Goal: Task Accomplishment & Management: Use online tool/utility

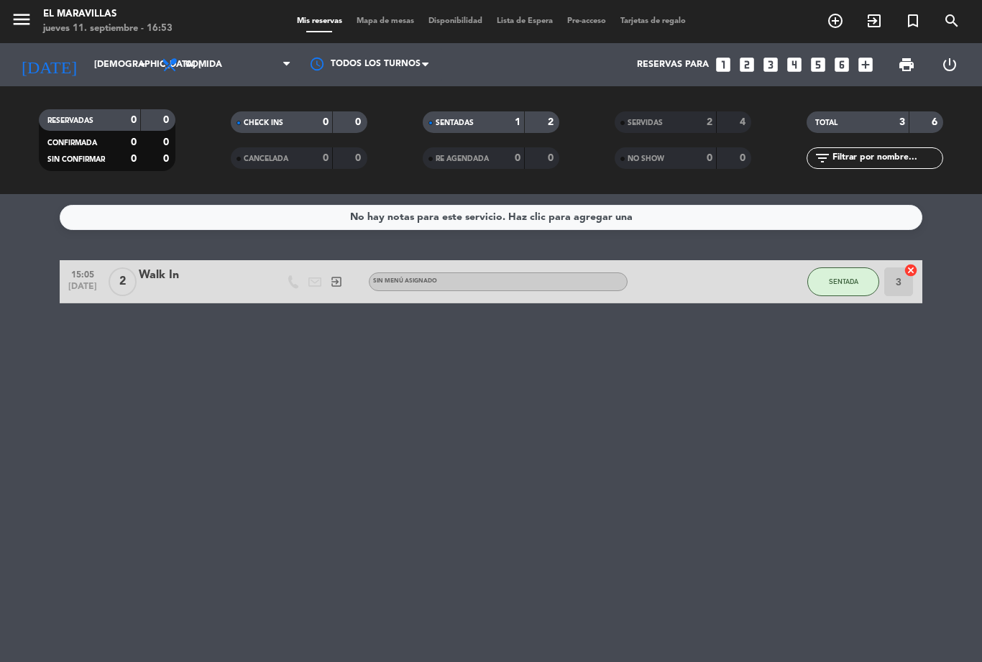
click at [374, 35] on div "menu El Maravillas jueves 11. septiembre - 16:53 Mis reservas Mapa de mesas Dis…" at bounding box center [491, 21] width 982 height 43
click at [387, 17] on span "Mapa de mesas" at bounding box center [385, 21] width 72 height 8
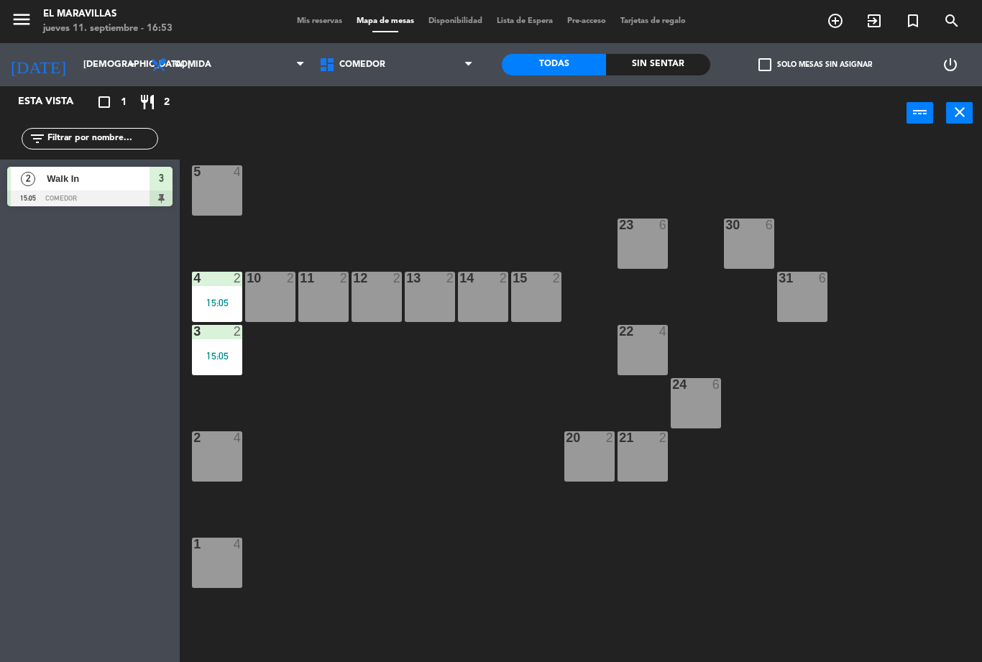
click at [397, 50] on span "Comedor" at bounding box center [396, 65] width 168 height 32
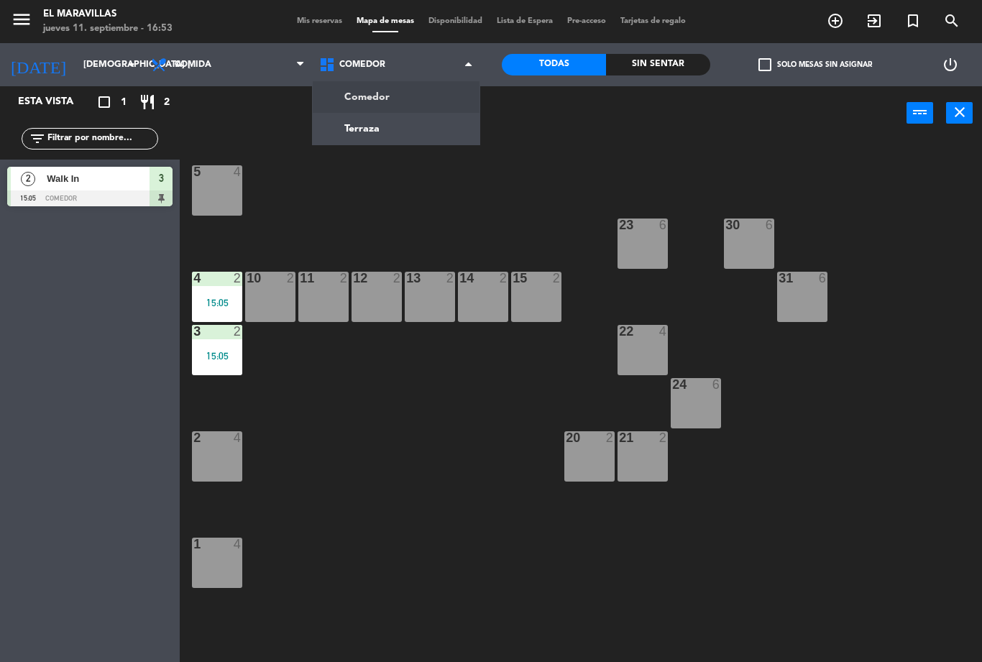
click at [391, 126] on ng-component "menu El Maravillas jueves 11. septiembre - 16:53 Mis reservas Mapa de mesas Dis…" at bounding box center [491, 331] width 982 height 662
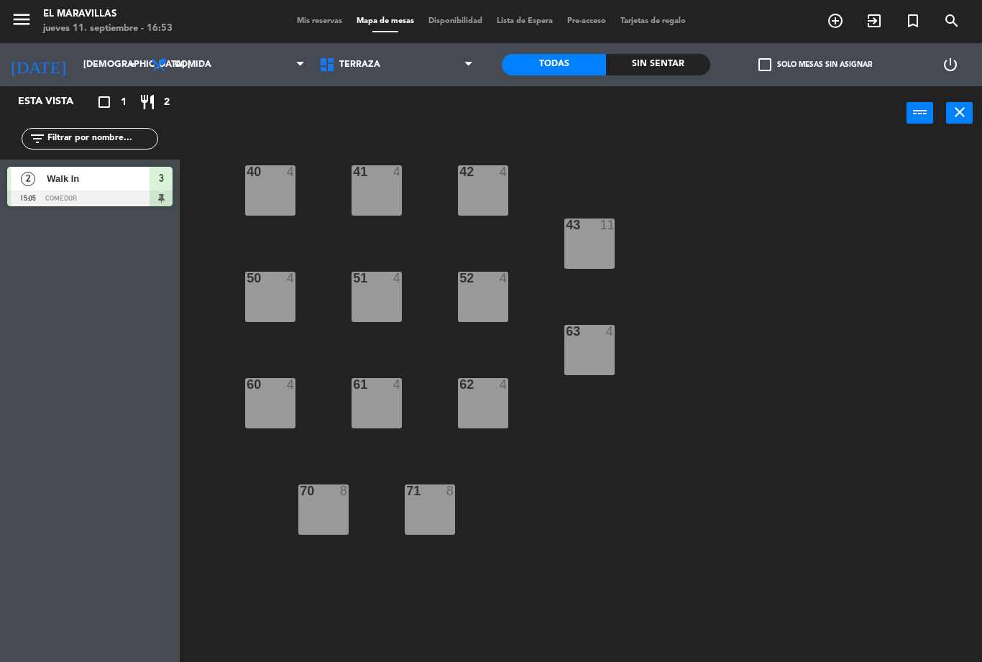
click at [274, 199] on div "40 4" at bounding box center [270, 190] width 50 height 50
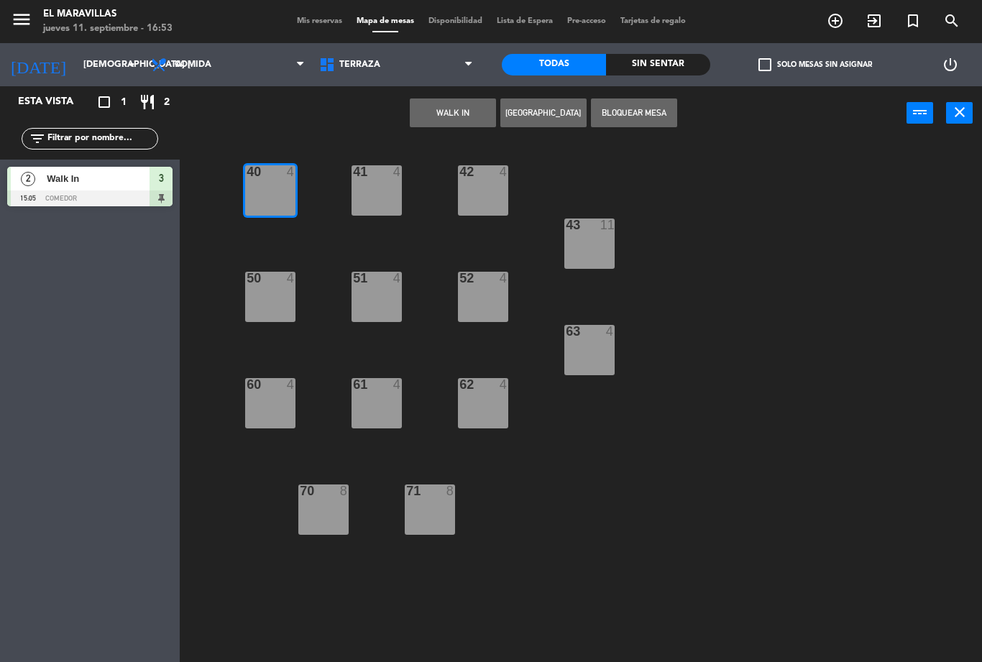
click at [442, 106] on button "WALK IN" at bounding box center [453, 112] width 86 height 29
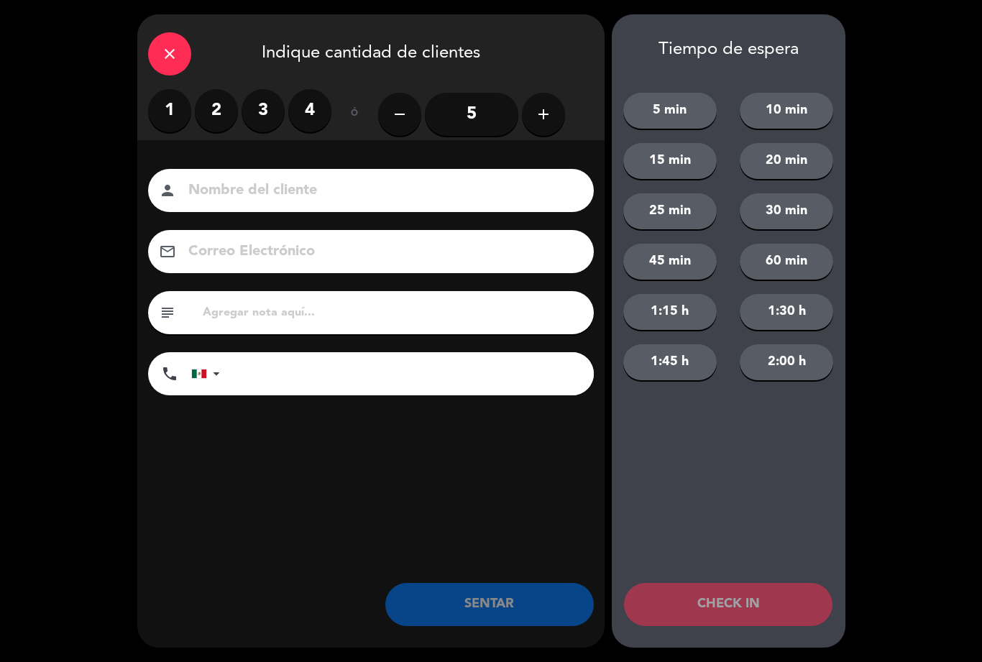
click at [220, 112] on label "2" at bounding box center [216, 110] width 43 height 43
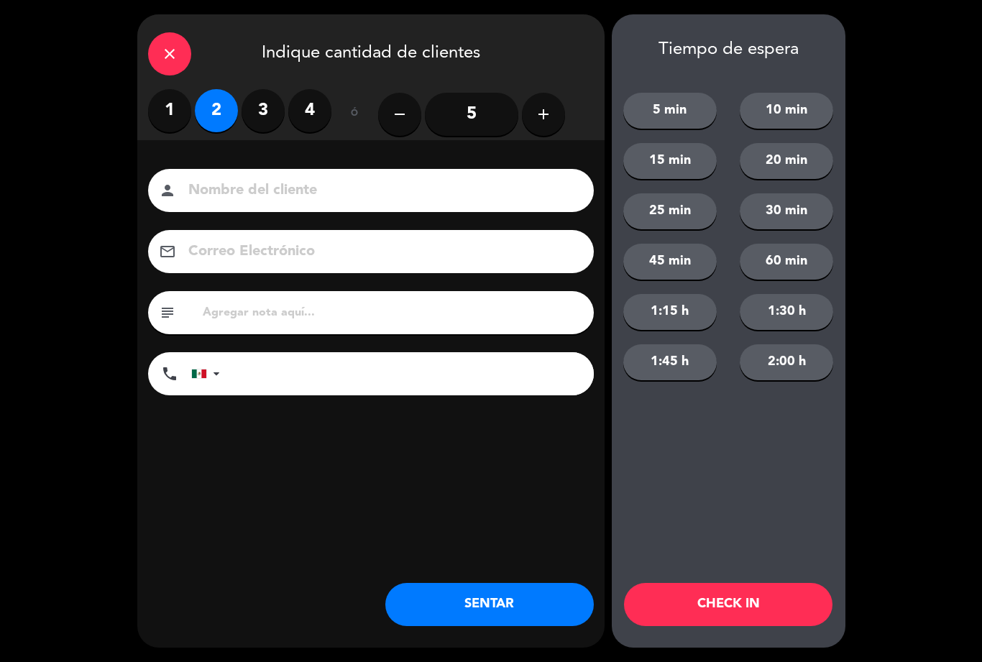
click at [489, 594] on button "SENTAR" at bounding box center [489, 604] width 208 height 43
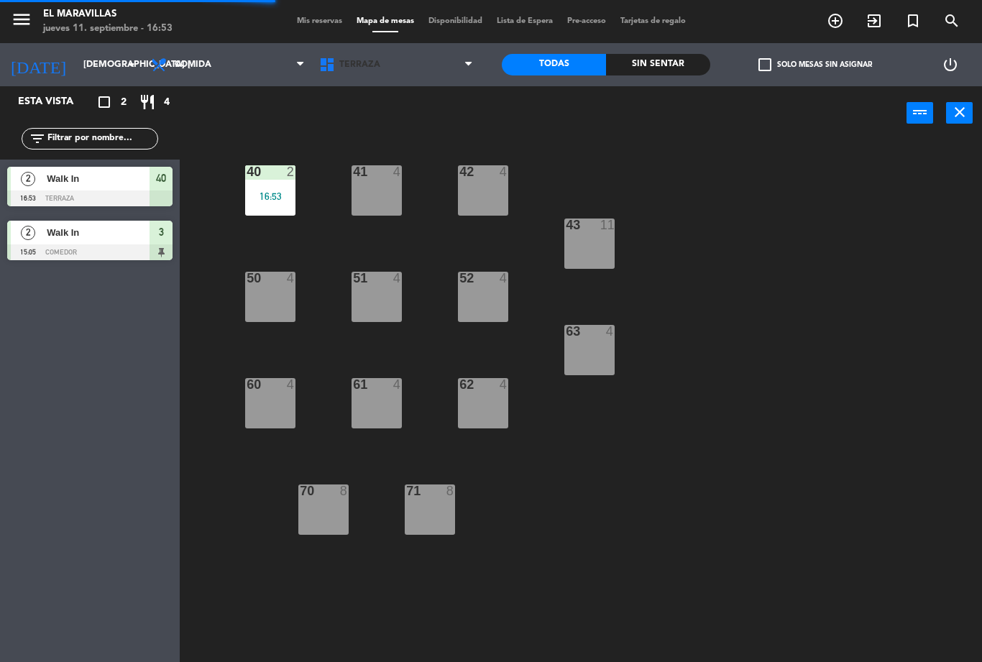
click at [342, 68] on span "Terraza" at bounding box center [359, 65] width 41 height 10
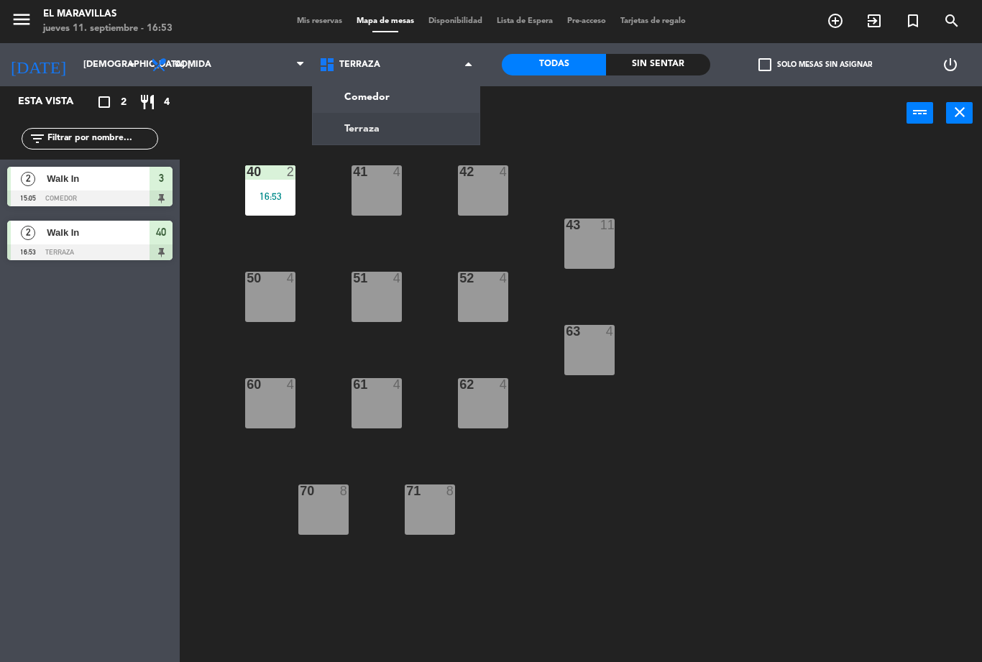
click at [331, 20] on span "Mis reservas" at bounding box center [320, 21] width 60 height 8
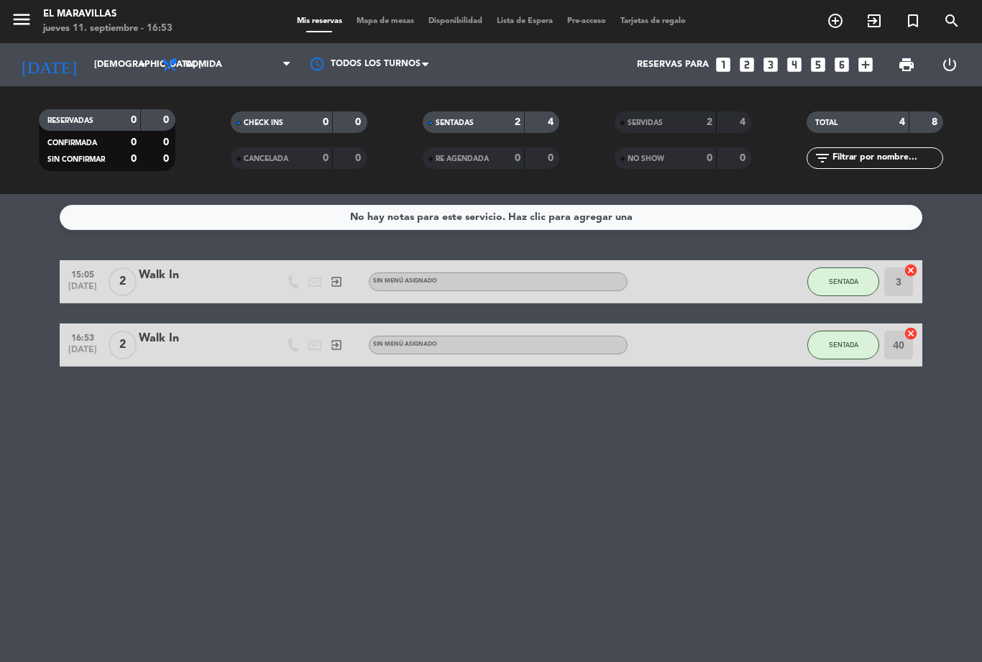
click at [386, 25] on span "Mapa de mesas" at bounding box center [385, 21] width 72 height 8
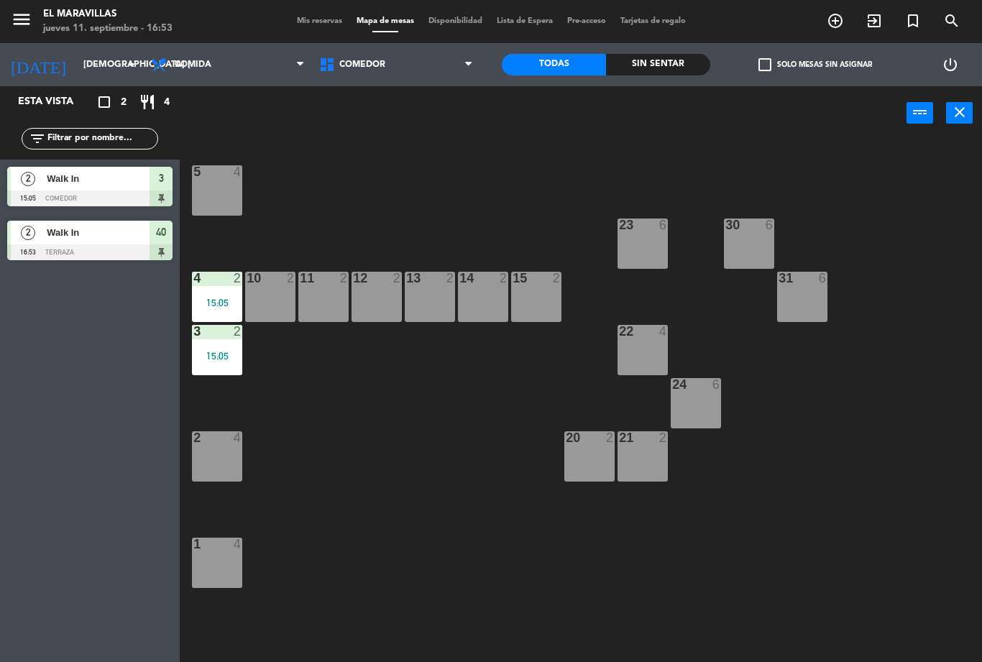
click at [231, 295] on div "4 2 15:05" at bounding box center [217, 297] width 50 height 50
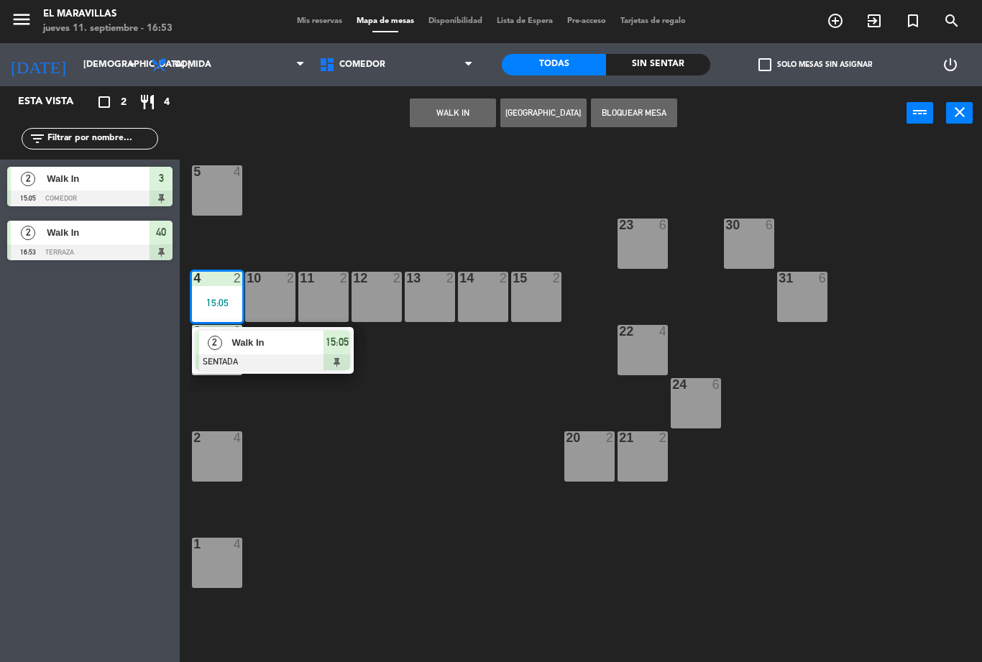
click at [277, 369] on div "2 Walk In SENTADA 15:05" at bounding box center [273, 350] width 162 height 47
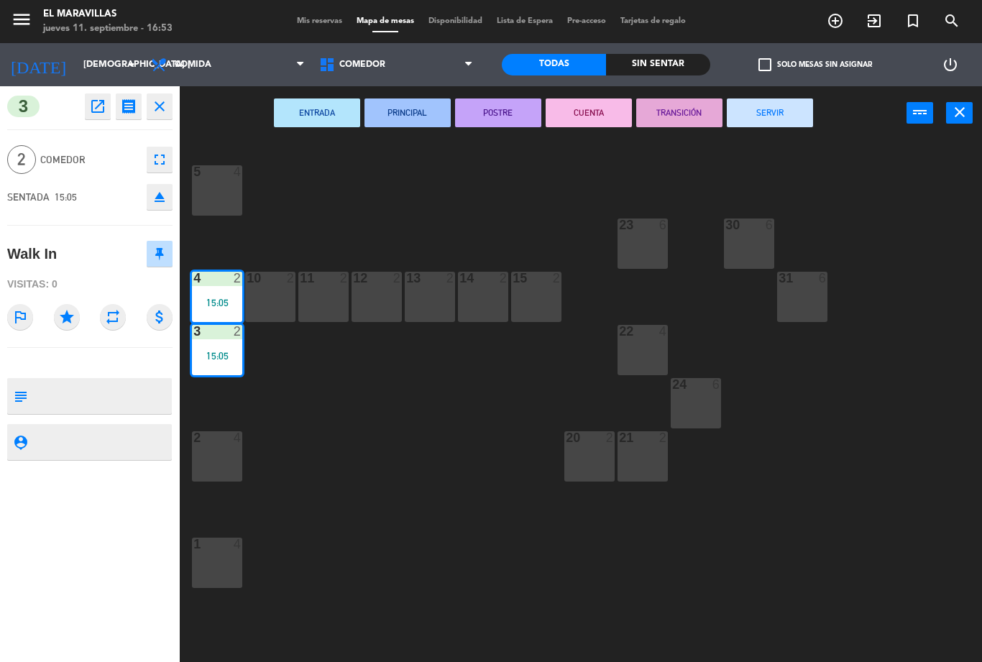
click at [780, 114] on button "SERVIR" at bounding box center [769, 112] width 86 height 29
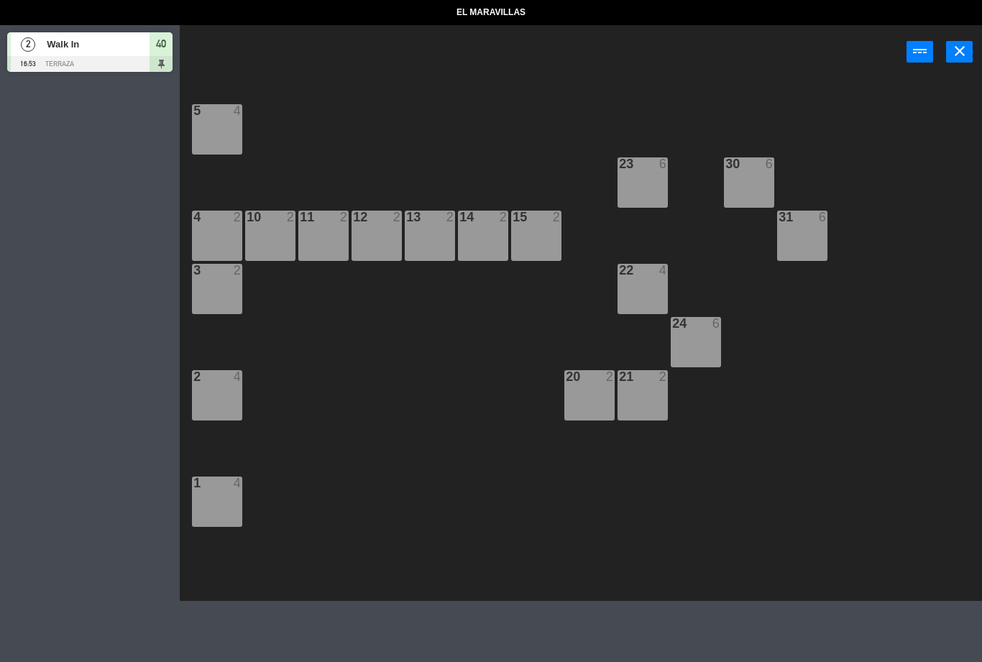
select select "lunch"
select select
